Goal: Download file/media

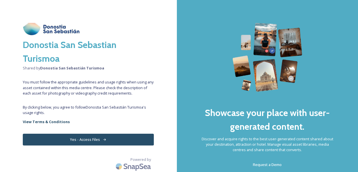
click at [89, 138] on button "Yes - Access Files" at bounding box center [88, 139] width 131 height 12
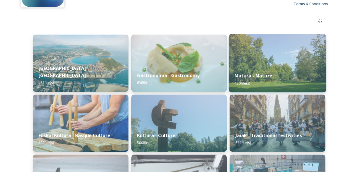
scroll to position [57, 0]
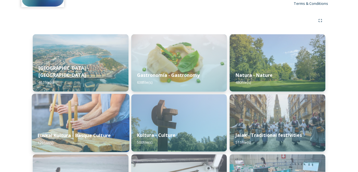
click at [77, 121] on img at bounding box center [81, 123] width 98 height 58
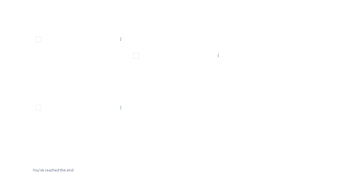
scroll to position [3625, 0]
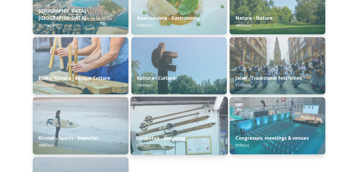
scroll to position [143, 0]
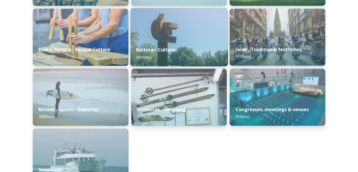
click at [183, 40] on div "Kultura - Culture 500 file(s)" at bounding box center [179, 53] width 98 height 26
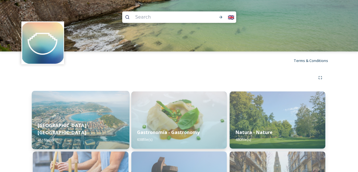
click at [82, 117] on img at bounding box center [81, 120] width 98 height 58
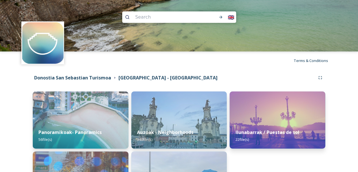
click at [182, 17] on input at bounding box center [169, 17] width 73 height 13
type input "festival de cine"
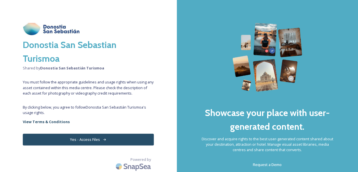
click at [78, 139] on button "Yes - Access Files" at bounding box center [88, 139] width 131 height 12
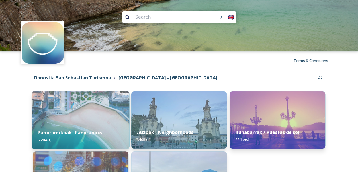
click at [85, 123] on img at bounding box center [81, 120] width 98 height 58
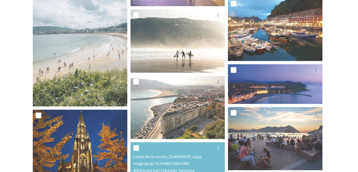
scroll to position [741, 0]
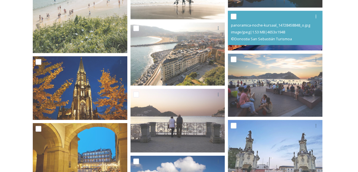
click at [235, 16] on input "checkbox" at bounding box center [234, 17] width 6 height 6
checkbox input "true"
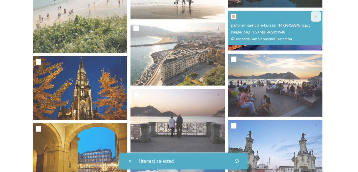
click at [317, 16] on icon at bounding box center [316, 16] width 5 height 5
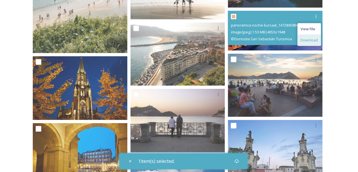
click at [311, 39] on span "Download" at bounding box center [309, 39] width 17 height 5
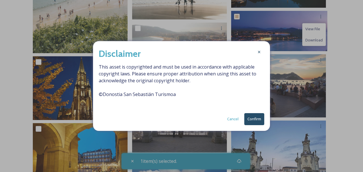
click at [254, 115] on button "Confirm" at bounding box center [254, 119] width 20 height 12
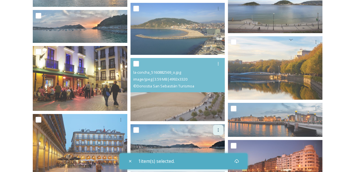
scroll to position [998, 0]
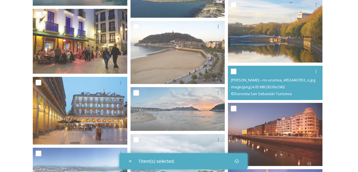
click at [233, 71] on input "checkbox" at bounding box center [234, 71] width 6 height 6
checkbox input "true"
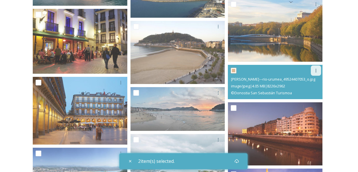
click at [318, 70] on icon at bounding box center [316, 70] width 5 height 5
click at [306, 94] on span "Download" at bounding box center [309, 94] width 17 height 5
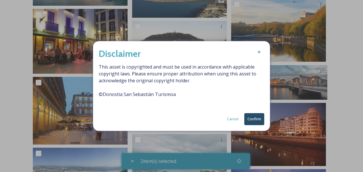
click at [255, 119] on button "Confirm" at bounding box center [254, 119] width 20 height 12
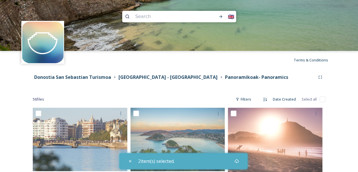
scroll to position [0, 0]
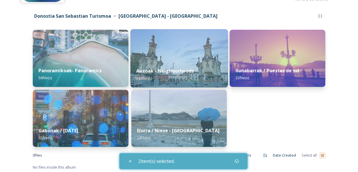
scroll to position [63, 0]
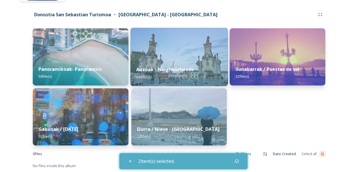
click at [178, 66] on strong "Auzoak - Neighborhoods" at bounding box center [165, 69] width 58 height 6
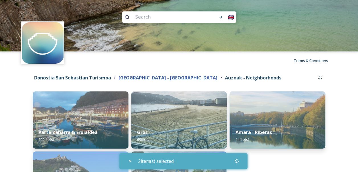
click at [162, 77] on strong "[GEOGRAPHIC_DATA] - [GEOGRAPHIC_DATA]" at bounding box center [168, 77] width 99 height 6
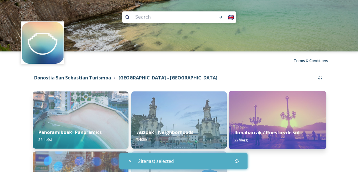
click at [279, 131] on strong "Ilunabarrak / Puestas de sol" at bounding box center [267, 132] width 65 height 6
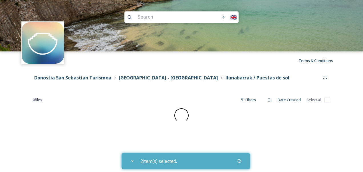
checkbox input "false"
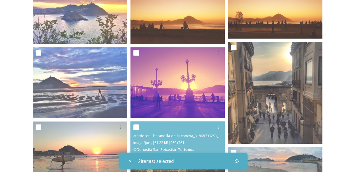
scroll to position [126, 0]
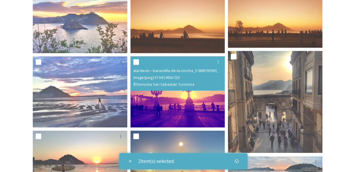
click at [135, 62] on input "checkbox" at bounding box center [136, 62] width 6 height 6
checkbox input "true"
click at [220, 63] on icon at bounding box center [218, 62] width 5 height 5
click at [210, 84] on span "Download" at bounding box center [211, 85] width 17 height 5
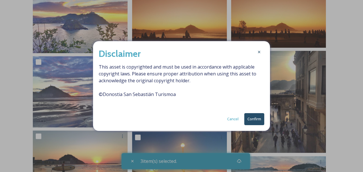
click at [251, 118] on button "Confirm" at bounding box center [254, 119] width 20 height 12
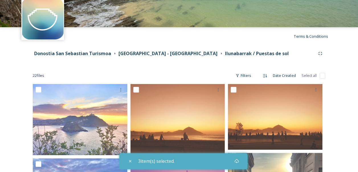
scroll to position [0, 0]
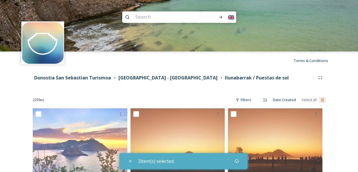
checkbox input "true"
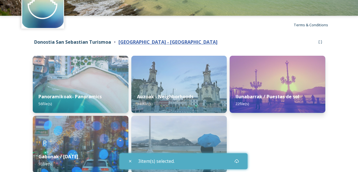
scroll to position [6, 0]
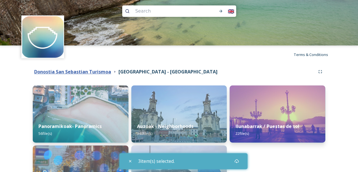
click at [47, 72] on strong "Donostia San Sebastian Turismoa" at bounding box center [72, 71] width 77 height 6
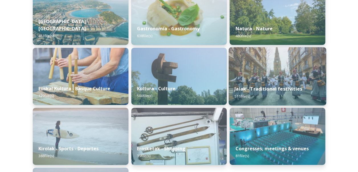
scroll to position [114, 0]
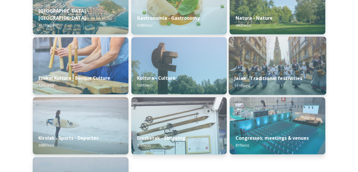
click at [274, 71] on div "Jaiak - Traditional festivities 511 file(s)" at bounding box center [278, 82] width 98 height 26
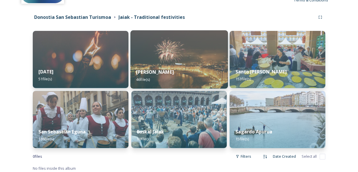
scroll to position [63, 0]
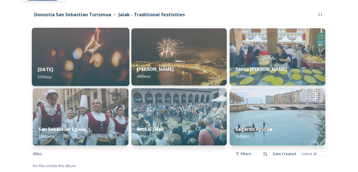
click at [100, 68] on div "[DATE] file(s)" at bounding box center [81, 73] width 98 height 26
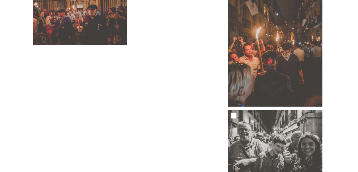
scroll to position [1715, 0]
